Goal: Find specific page/section: Find specific page/section

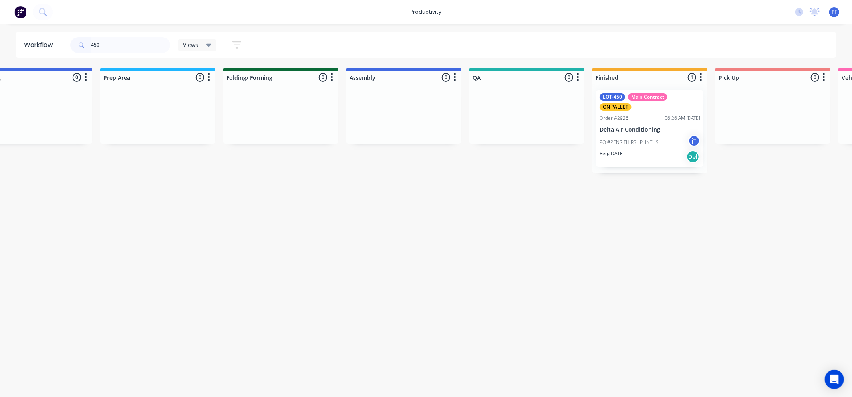
scroll to position [0, 286]
type input "4"
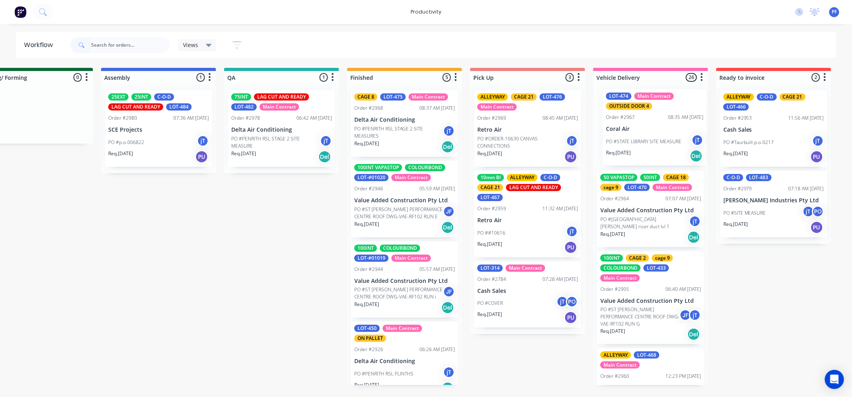
scroll to position [0, 537]
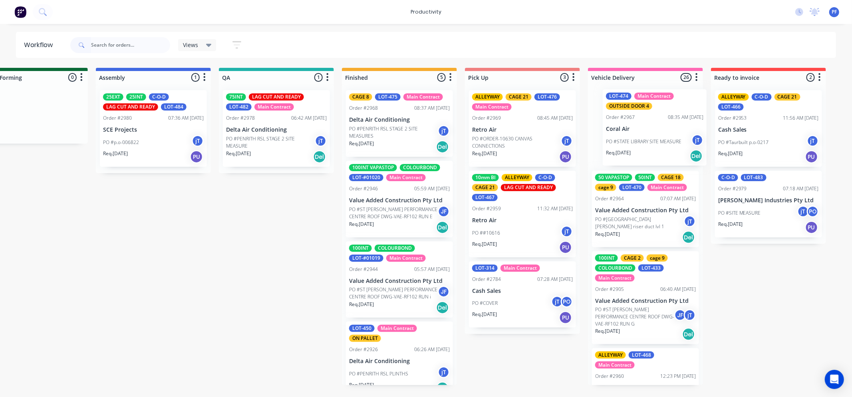
drag, startPoint x: 468, startPoint y: 146, endPoint x: 640, endPoint y: 135, distance: 171.6
click at [646, 136] on div "Submitted 37 Order #240 10:47 AM [DATE] Retro Air PO #Freshwater Apts PO Req. […" at bounding box center [238, 226] width 1563 height 317
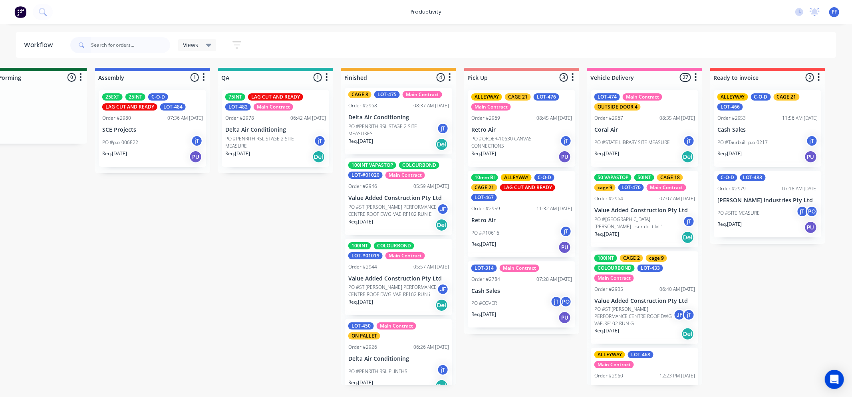
scroll to position [0, 0]
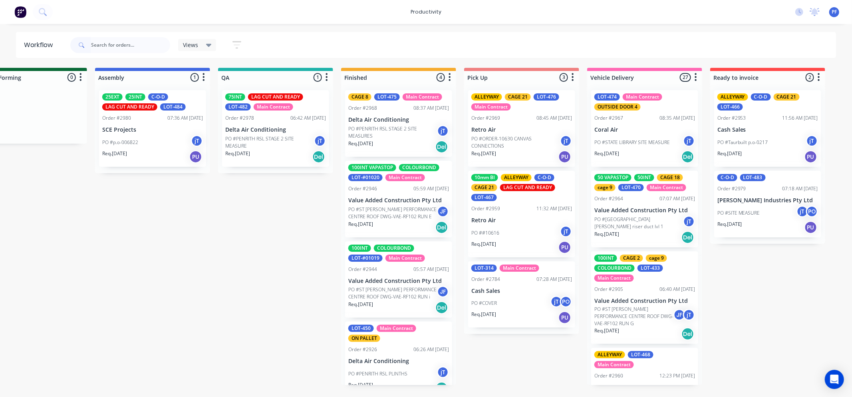
click at [362, 102] on div "CAGE 8 LOT-475 Main Contract Order #2968 08:37 AM [DATE] Delta Air Conditioning…" at bounding box center [398, 123] width 107 height 67
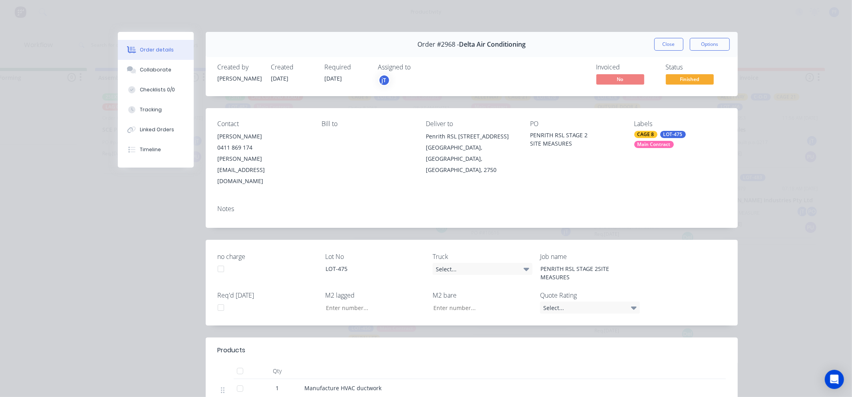
click at [645, 140] on div "CAGE 8 LOT-475 Main Contract" at bounding box center [679, 139] width 91 height 17
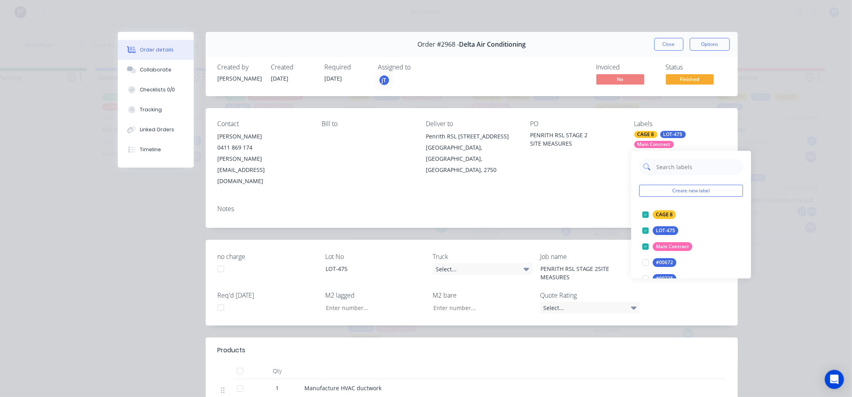
click at [675, 168] on input "text" at bounding box center [697, 167] width 83 height 16
click at [644, 212] on div at bounding box center [646, 215] width 16 height 16
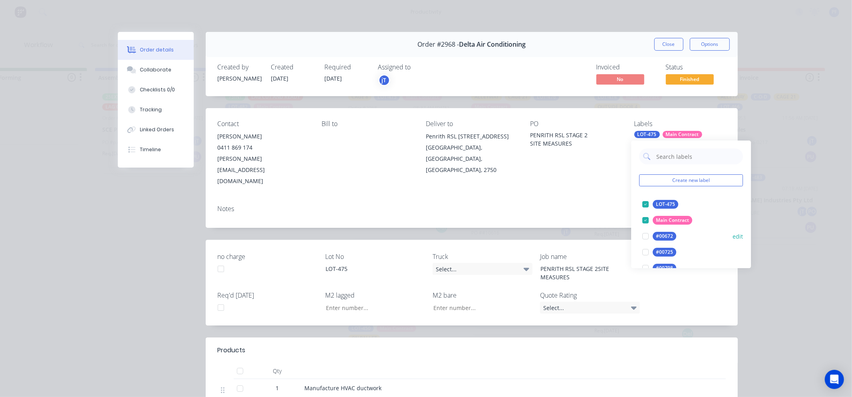
type input "8"
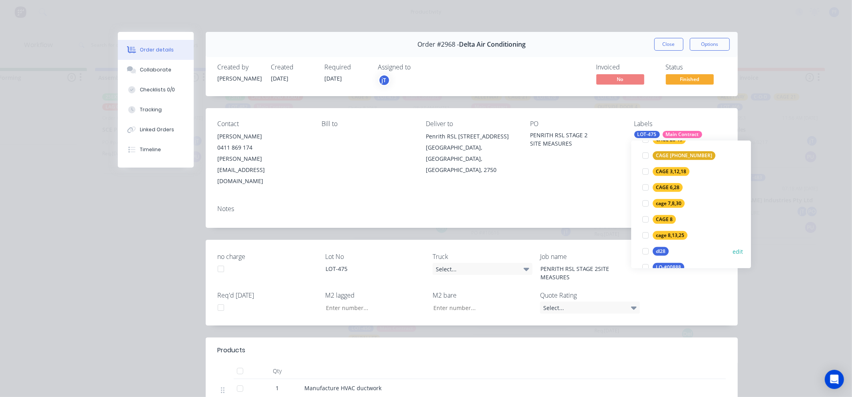
scroll to position [310, 0]
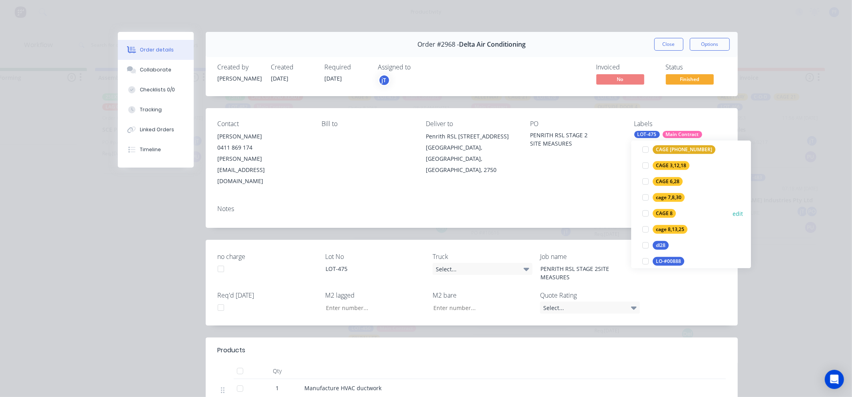
click at [644, 210] on div at bounding box center [646, 214] width 16 height 16
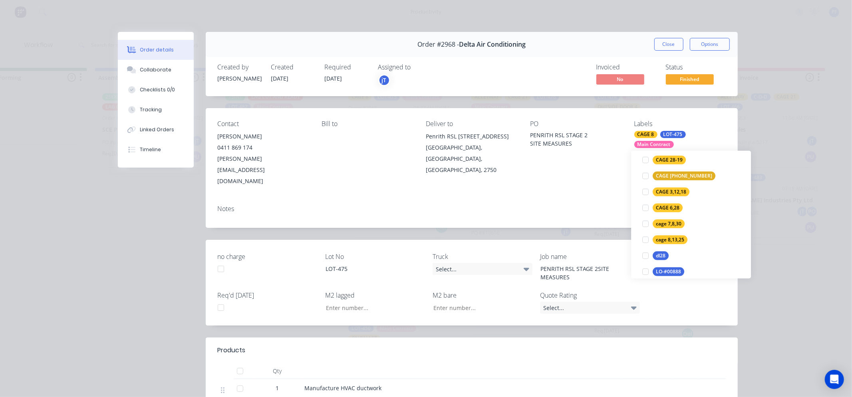
scroll to position [0, 0]
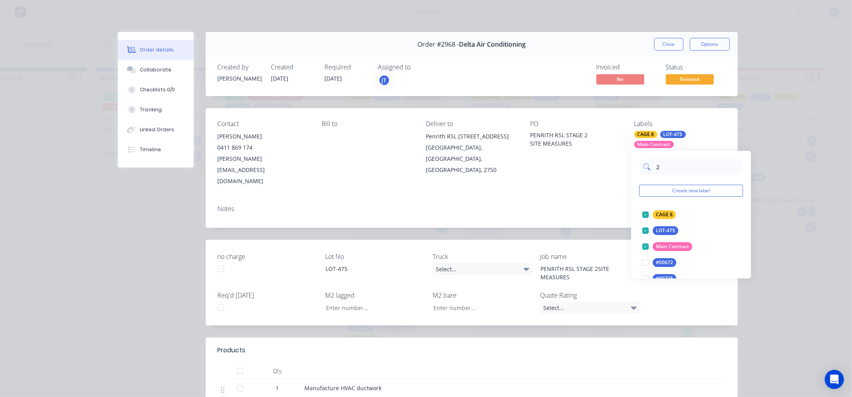
type input "28"
click at [650, 212] on div at bounding box center [646, 215] width 16 height 16
drag, startPoint x: 594, startPoint y: 174, endPoint x: 604, endPoint y: 158, distance: 19.0
click at [594, 174] on div "Contact [PERSON_NAME] 0411 869 174 [PERSON_NAME][EMAIL_ADDRESS][DOMAIN_NAME] [P…" at bounding box center [472, 153] width 532 height 91
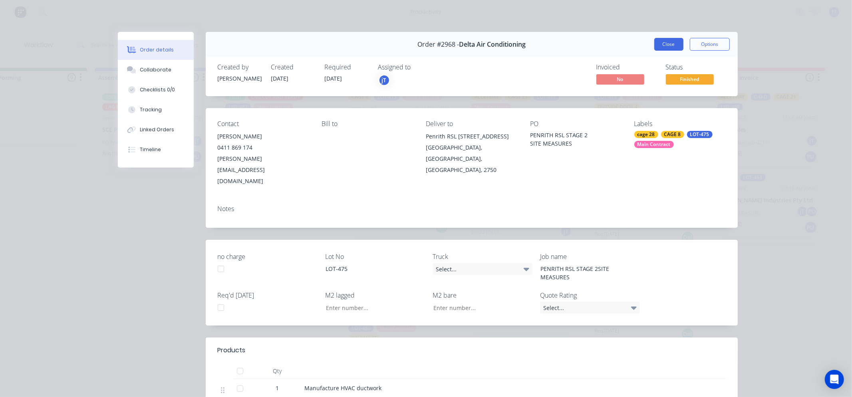
click at [656, 49] on button "Close" at bounding box center [668, 44] width 29 height 13
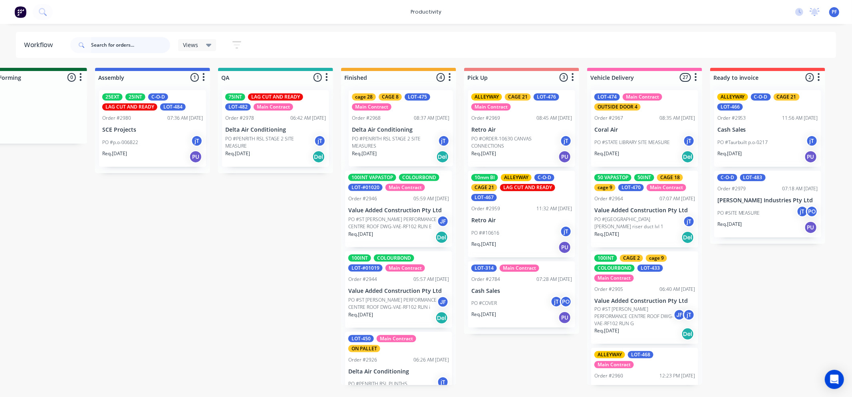
click at [408, 127] on div "cage 28 CAGE 8 LOT-475 Main Contract Order #2968 08:37 AM [DATE] Delta Air Cond…" at bounding box center [398, 234] width 115 height 301
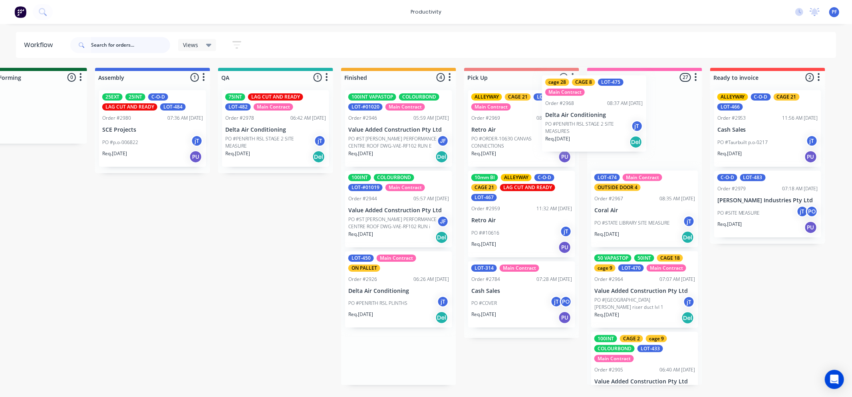
drag, startPoint x: 400, startPoint y: 130, endPoint x: 607, endPoint y: 115, distance: 207.7
click at [607, 115] on div "Submitted 37 Order #240 10:47 AM [DATE] Retro Air PO #Freshwater Apts PO Req. […" at bounding box center [238, 226] width 1563 height 317
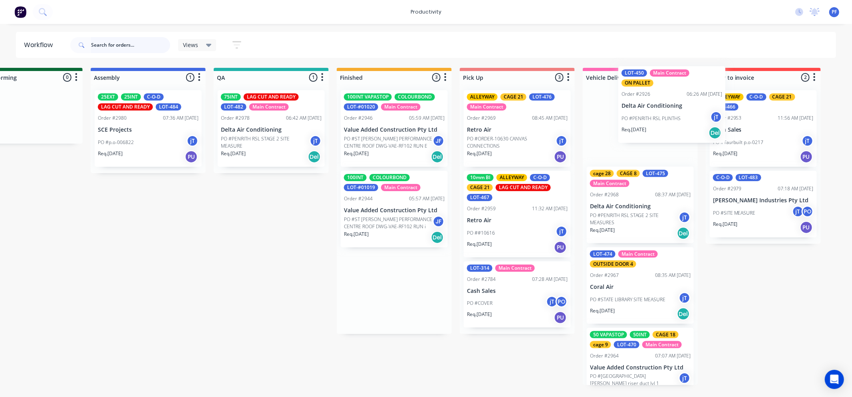
scroll to position [0, 550]
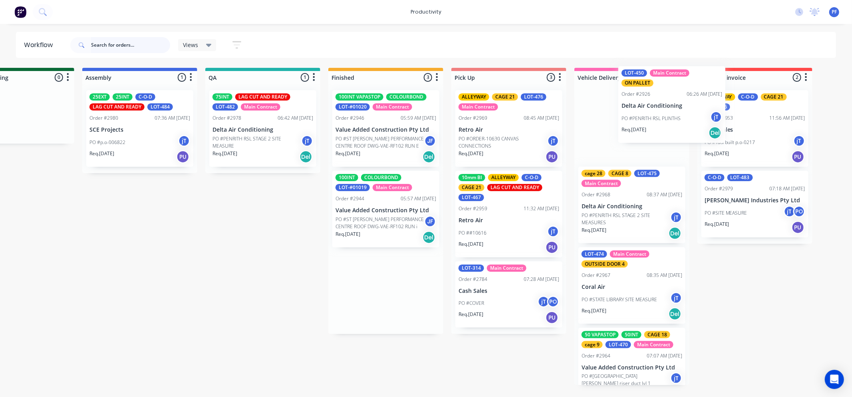
drag, startPoint x: 390, startPoint y: 285, endPoint x: 609, endPoint y: 118, distance: 275.4
click at [609, 118] on div "Submitted 37 Order #240 10:47 AM [DATE] Retro Air PO #Freshwater Apts PO Req. […" at bounding box center [225, 226] width 1563 height 317
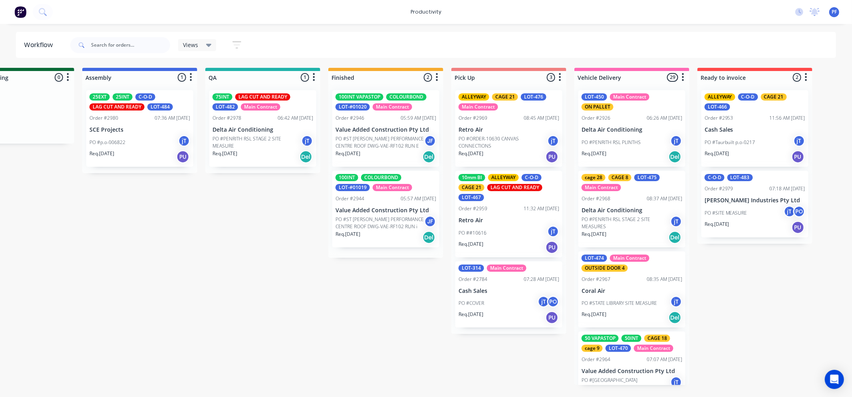
click at [621, 115] on div "Order #2926 06:26 AM [DATE]" at bounding box center [631, 118] width 101 height 7
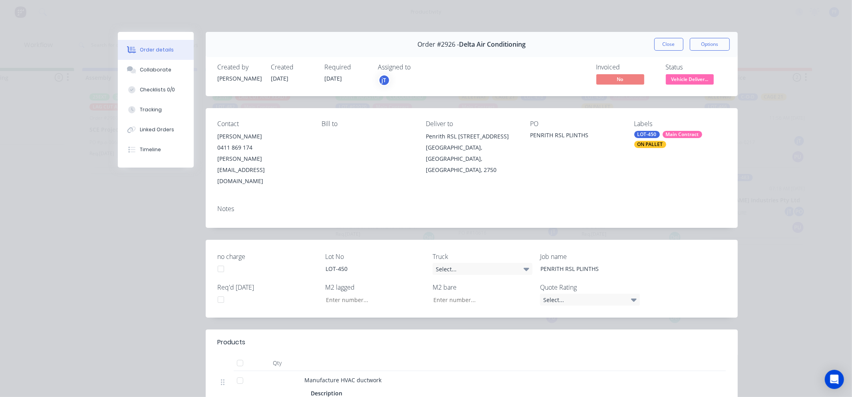
click at [648, 143] on div "ON PALLET" at bounding box center [650, 144] width 32 height 7
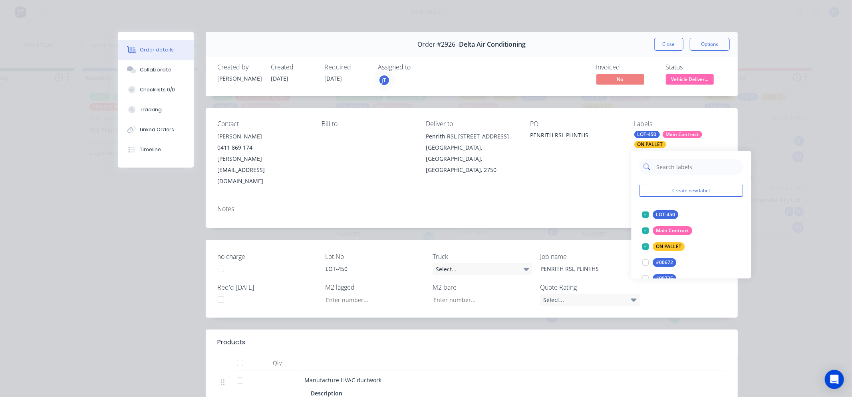
click at [699, 168] on input "text" at bounding box center [697, 167] width 83 height 16
type input "FA"
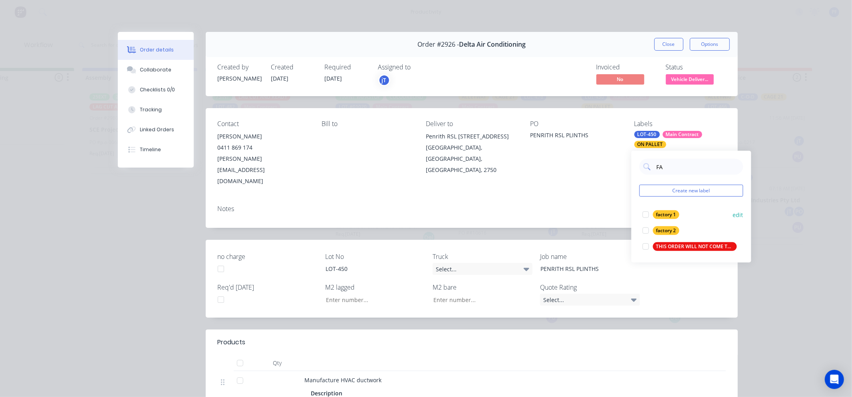
click at [646, 229] on div at bounding box center [646, 231] width 16 height 16
click at [601, 205] on div "Notes" at bounding box center [472, 209] width 508 height 8
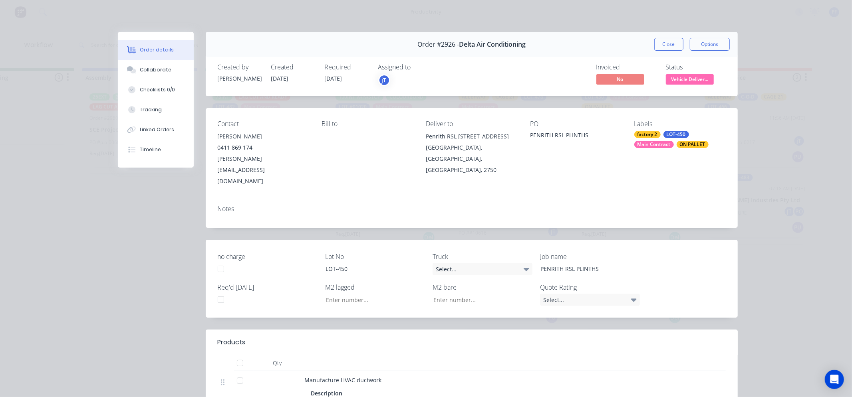
drag, startPoint x: 657, startPoint y: 44, endPoint x: 640, endPoint y: 61, distance: 23.7
click at [658, 44] on button "Close" at bounding box center [668, 44] width 29 height 13
